Goal: Transaction & Acquisition: Purchase product/service

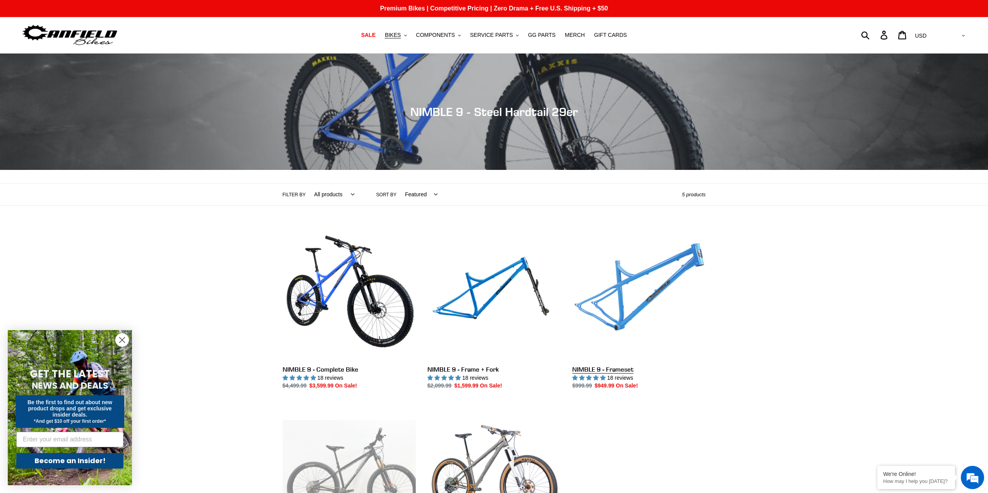
click at [635, 314] on link "NIMBLE 9 - Frameset" at bounding box center [638, 308] width 133 height 163
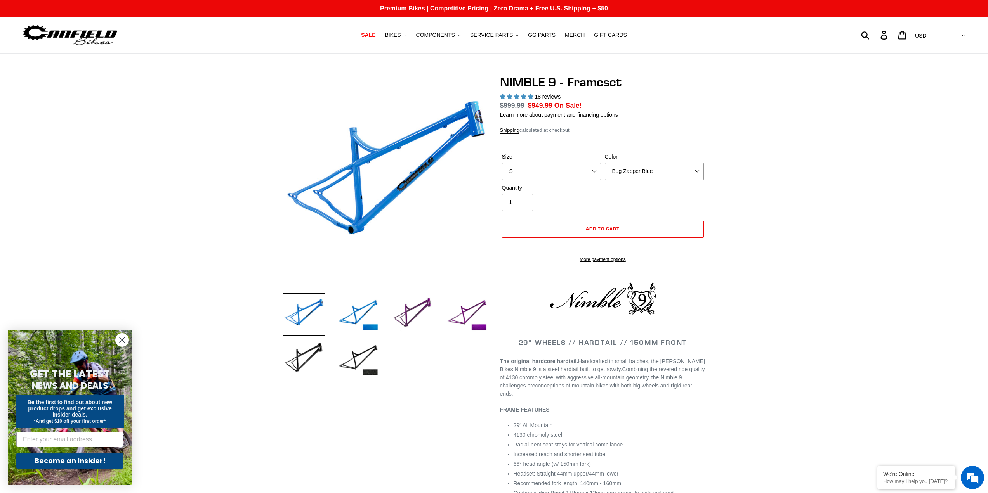
select select "highest-rating"
click at [591, 172] on select "S M L XL" at bounding box center [551, 171] width 99 height 17
select select "M"
click at [502, 163] on select "S M L XL" at bounding box center [551, 171] width 99 height 17
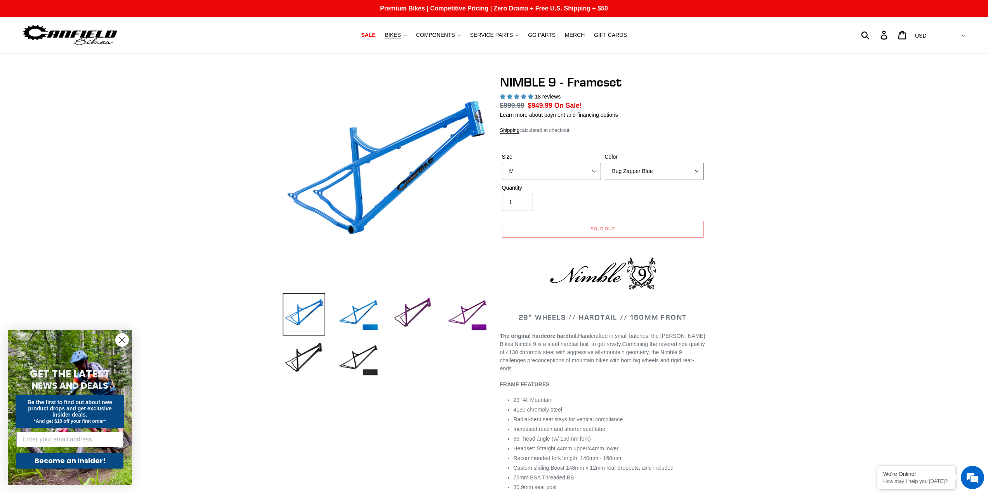
click at [699, 171] on select "Bug Zapper Blue Purple Haze -Sold Out Galaxy Black" at bounding box center [654, 171] width 99 height 17
click at [605, 163] on select "Bug Zapper Blue Purple Haze -Sold Out Galaxy Black" at bounding box center [654, 171] width 99 height 17
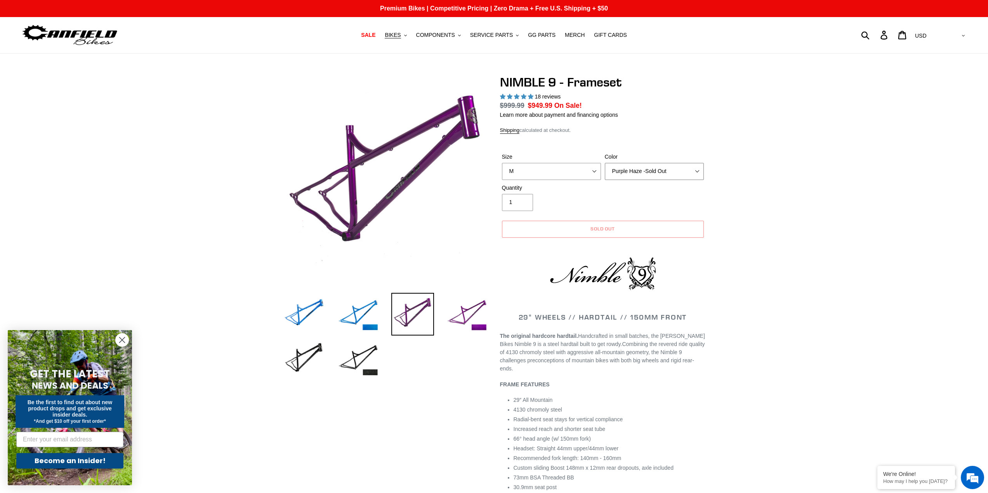
click at [694, 173] on select "Bug Zapper Blue Purple Haze -Sold Out Galaxy Black" at bounding box center [654, 171] width 99 height 17
select select "Galaxy Black"
click at [605, 163] on select "Bug Zapper Blue Purple Haze -Sold Out Galaxy Black" at bounding box center [654, 171] width 99 height 17
